Goal: Transaction & Acquisition: Purchase product/service

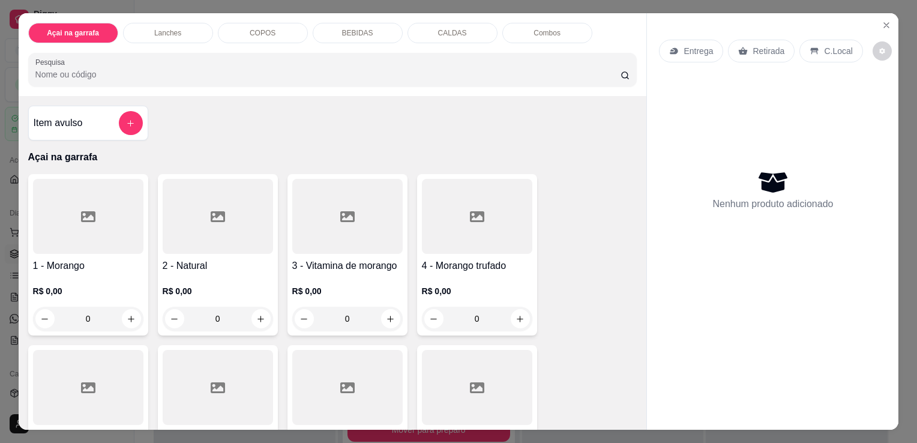
drag, startPoint x: 483, startPoint y: 175, endPoint x: 241, endPoint y: 25, distance: 284.5
click at [241, 25] on div "COPOS" at bounding box center [263, 33] width 90 height 20
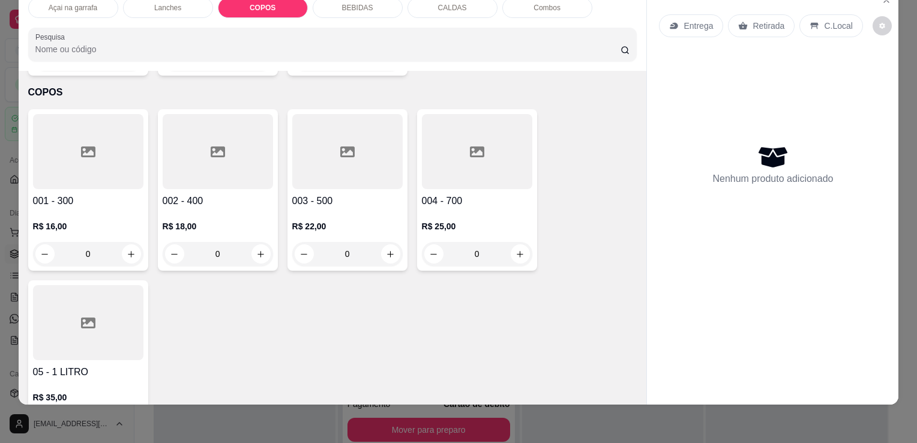
click at [199, 133] on div at bounding box center [218, 151] width 110 height 75
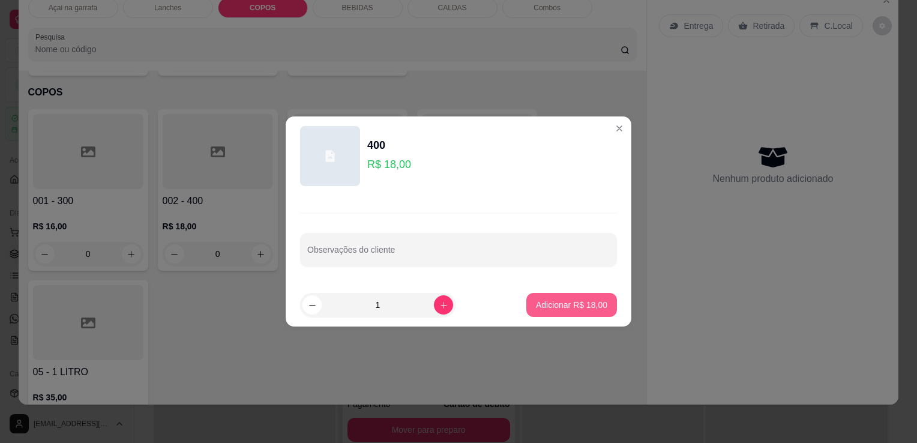
click at [594, 308] on p "Adicionar R$ 18,00" at bounding box center [571, 305] width 71 height 12
type input "1"
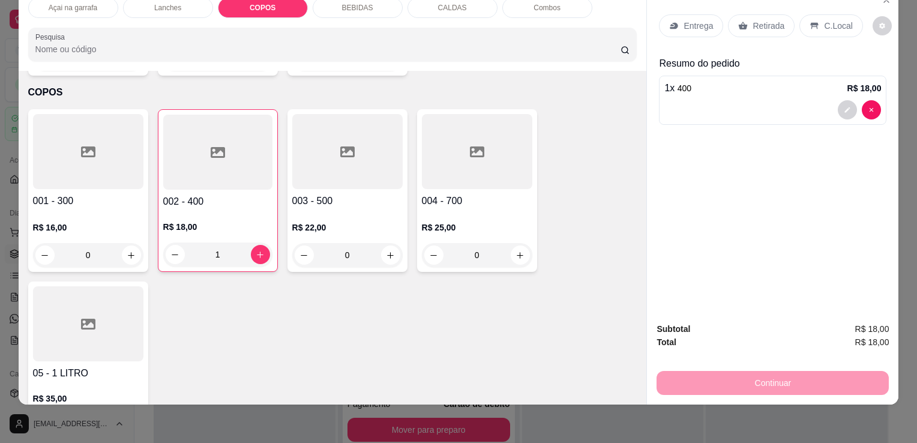
click at [813, 18] on div "C.Local" at bounding box center [830, 25] width 63 height 23
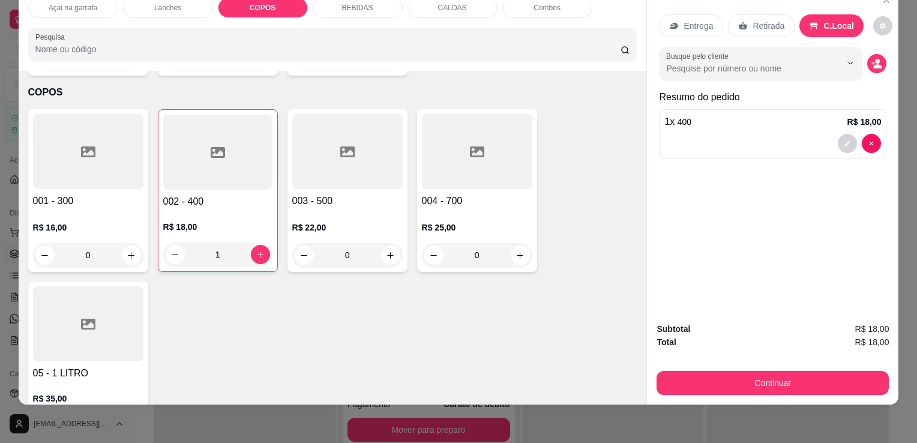
click at [734, 387] on div "Subtotal R$ 18,00 Total R$ 18,00 Continuar" at bounding box center [772, 359] width 251 height 92
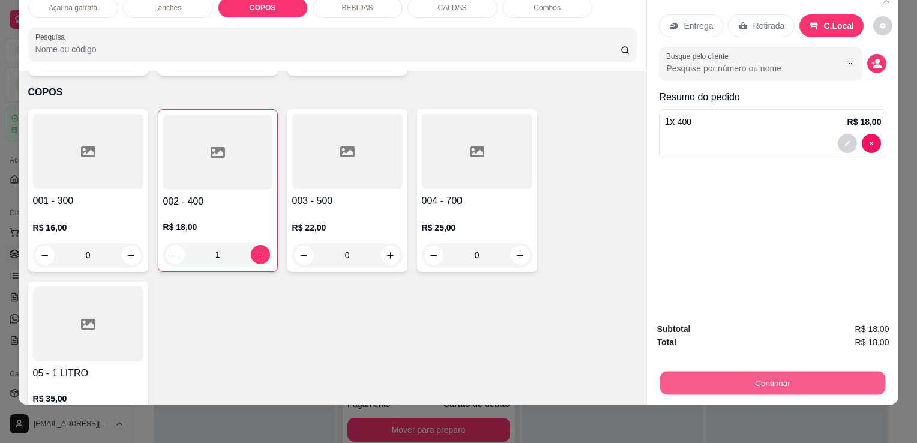
click at [736, 378] on button "Continuar" at bounding box center [772, 382] width 225 height 23
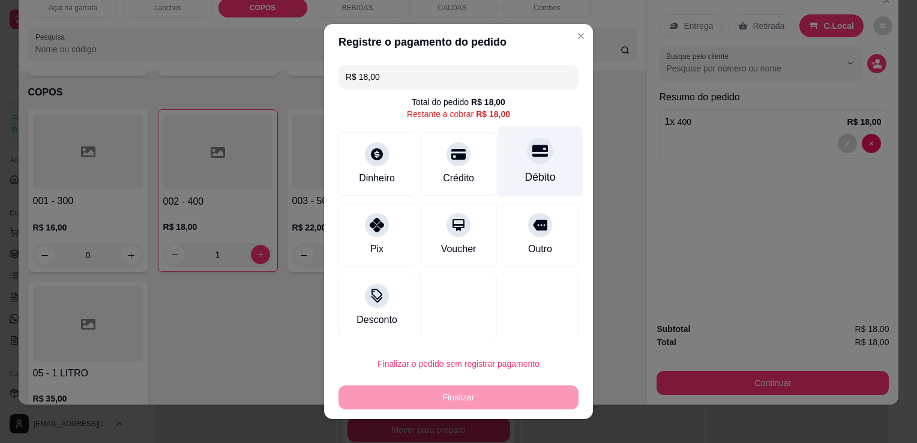
click at [528, 172] on div "Débito" at bounding box center [540, 177] width 31 height 16
type input "R$ 0,00"
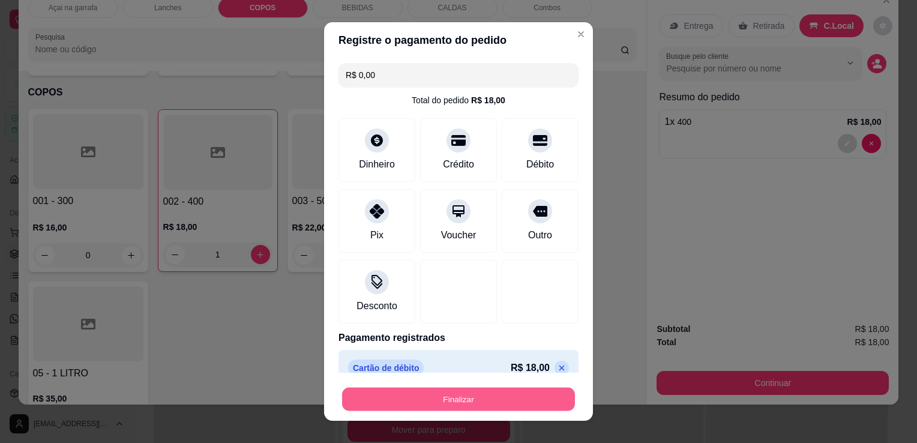
click at [464, 402] on button "Finalizar" at bounding box center [458, 398] width 233 height 23
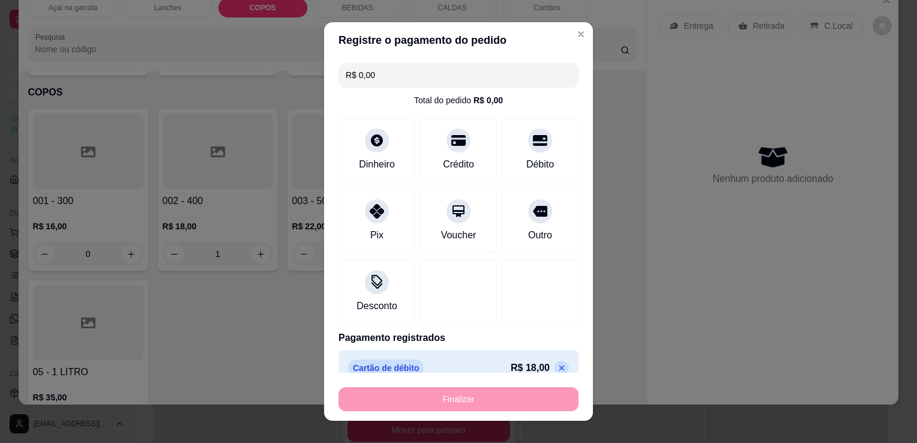
type input "0"
type input "-R$ 18,00"
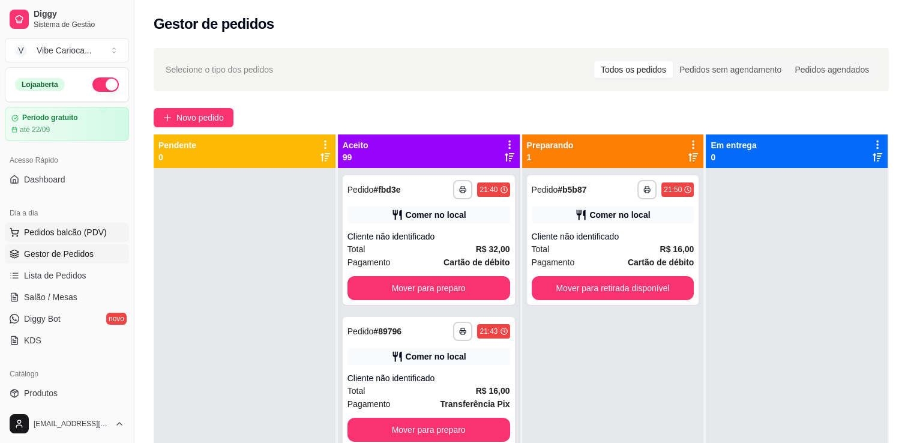
click at [74, 232] on span "Pedidos balcão (PDV)" at bounding box center [65, 232] width 83 height 12
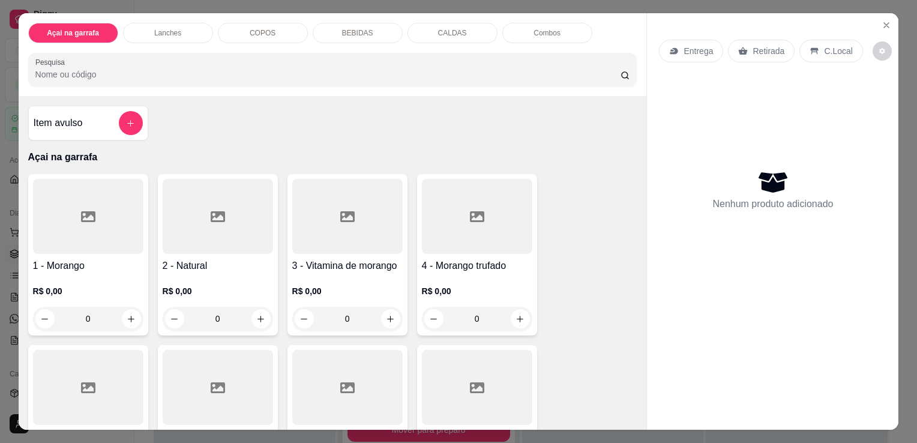
click at [289, 24] on div "COPOS" at bounding box center [263, 33] width 90 height 20
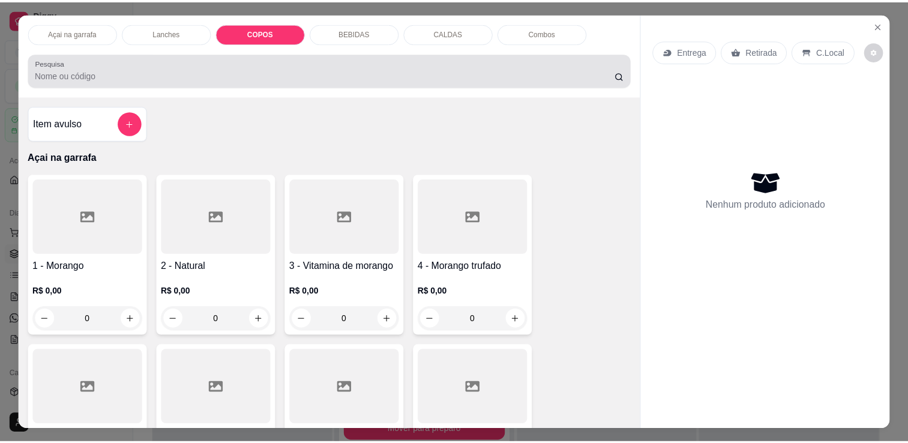
scroll to position [29, 0]
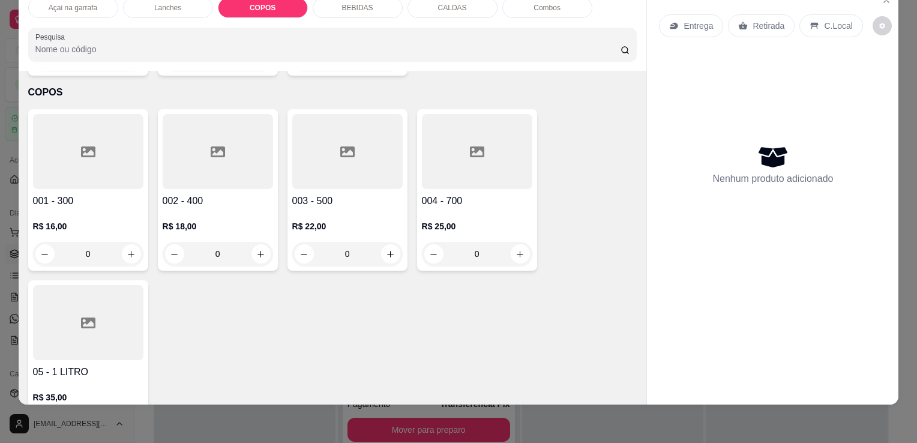
click at [197, 123] on div at bounding box center [218, 151] width 110 height 75
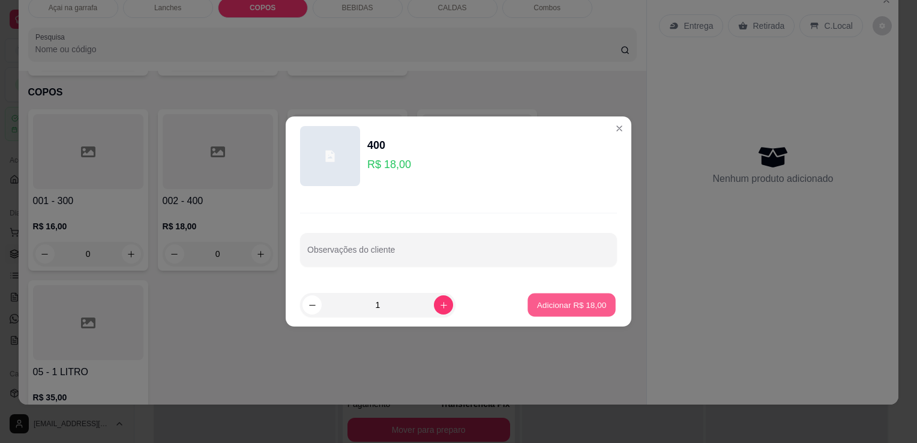
click at [558, 308] on p "Adicionar R$ 18,00" at bounding box center [572, 304] width 70 height 11
type input "1"
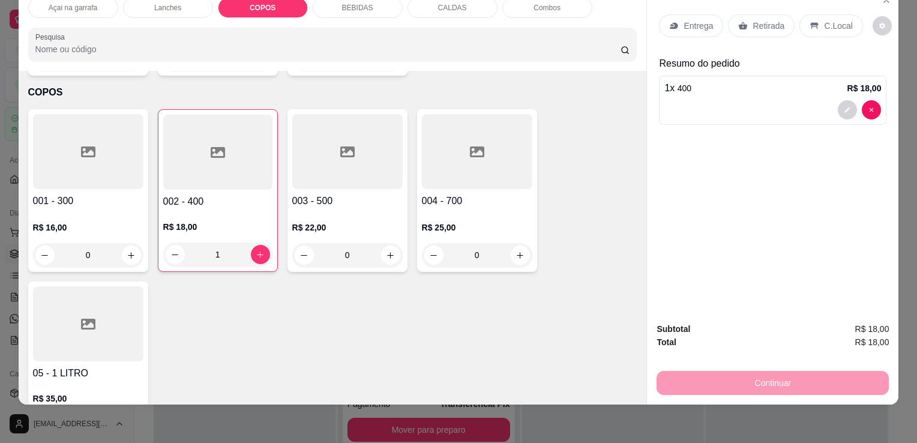
click at [824, 20] on p "C.Local" at bounding box center [838, 26] width 28 height 12
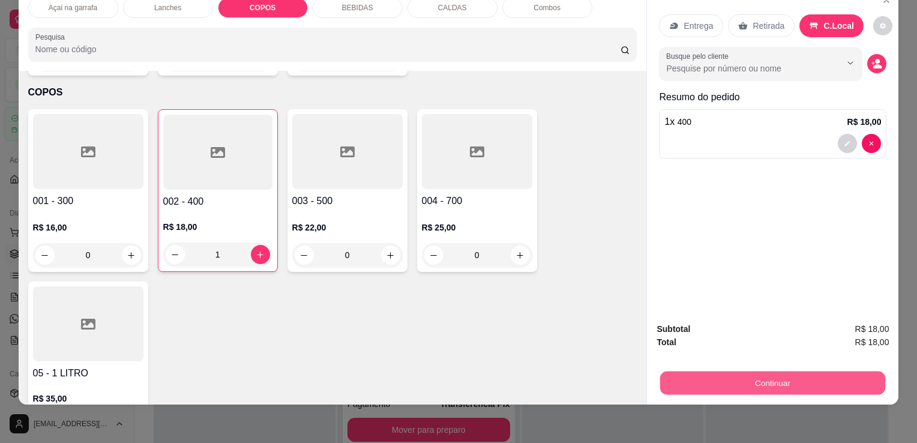
click at [751, 380] on button "Continuar" at bounding box center [772, 382] width 225 height 23
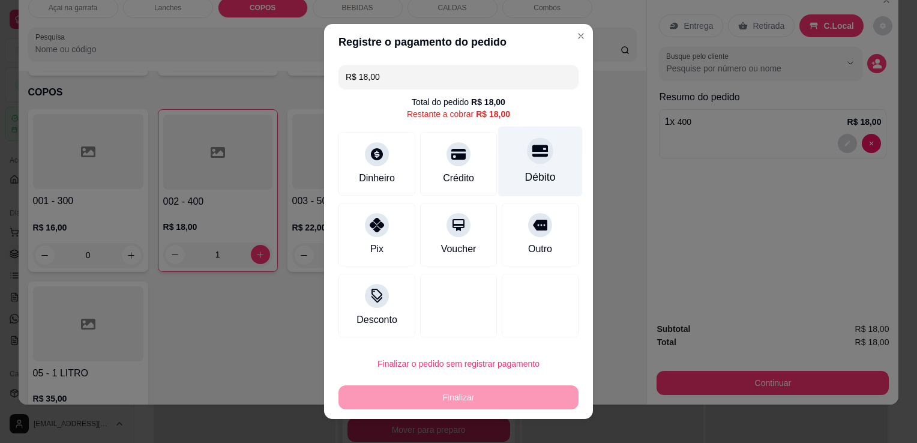
click at [532, 157] on icon at bounding box center [540, 151] width 16 height 12
type input "R$ 0,00"
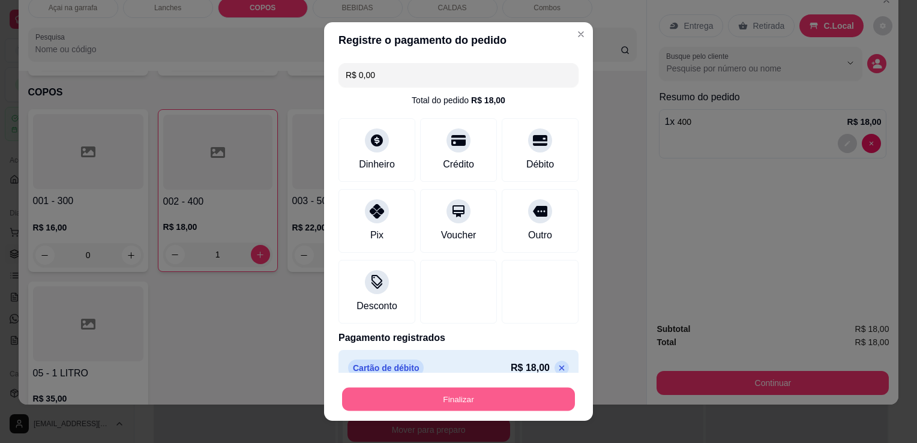
click at [462, 399] on button "Finalizar" at bounding box center [458, 398] width 233 height 23
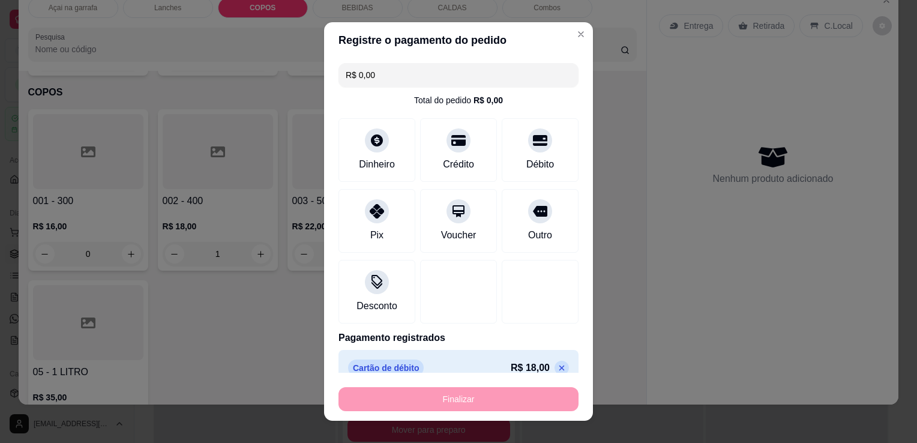
type input "0"
type input "-R$ 18,00"
